Goal: Book appointment/travel/reservation

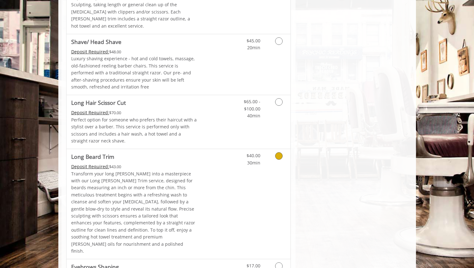
scroll to position [712, 0]
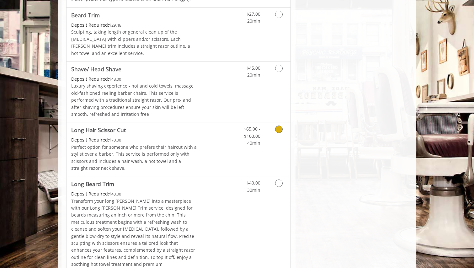
click at [281, 125] on icon "Grooming services" at bounding box center [279, 129] width 8 height 8
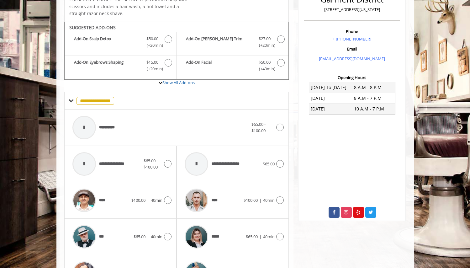
scroll to position [191, 0]
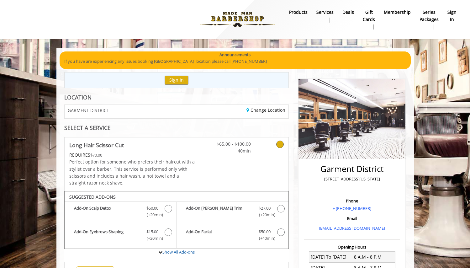
click at [280, 144] on icon at bounding box center [280, 145] width 8 height 8
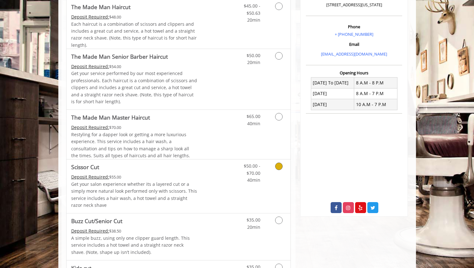
click at [281, 162] on link "Grooming services" at bounding box center [278, 171] width 16 height 24
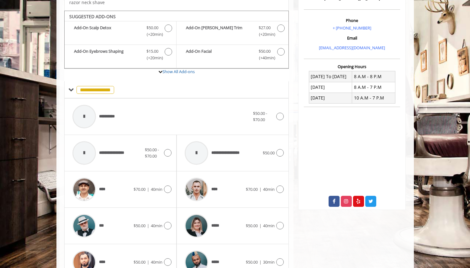
scroll to position [191, 0]
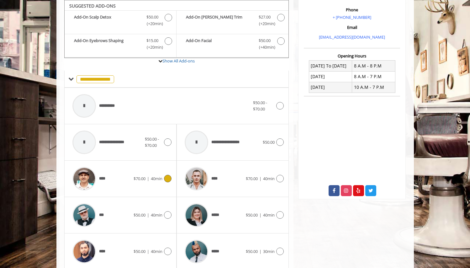
click at [170, 177] on icon at bounding box center [168, 179] width 8 height 8
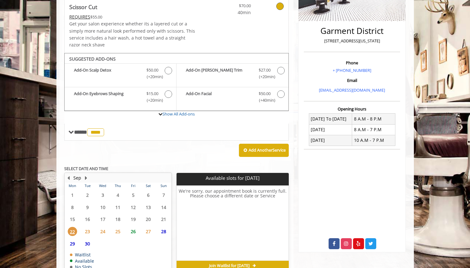
scroll to position [172, 0]
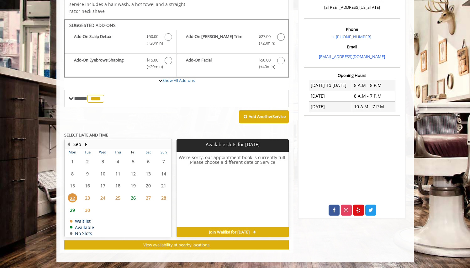
click at [135, 197] on span "26" at bounding box center [133, 197] width 9 height 9
